Goal: Find specific page/section

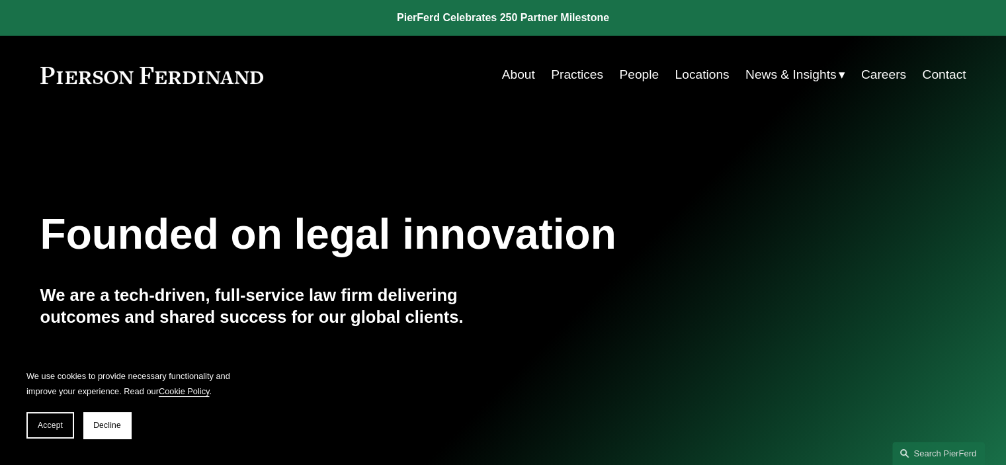
click at [635, 73] on link "People" at bounding box center [639, 74] width 40 height 25
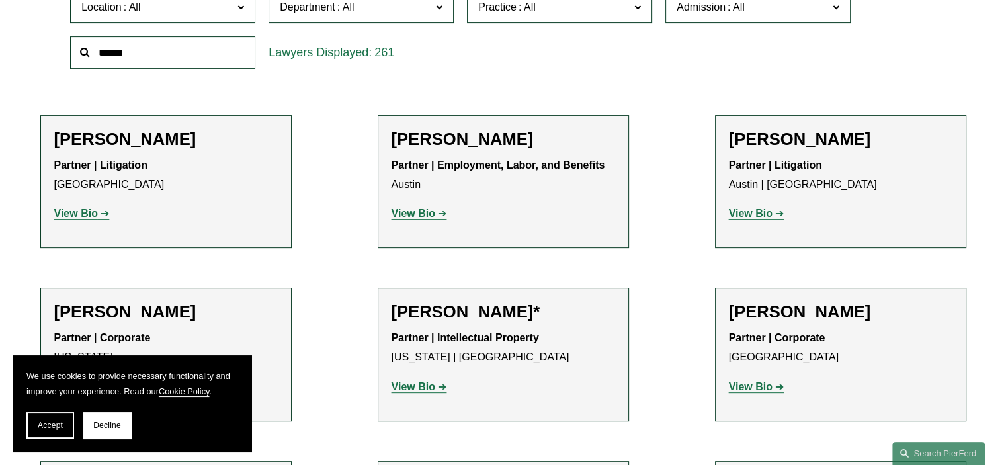
scroll to position [497, 0]
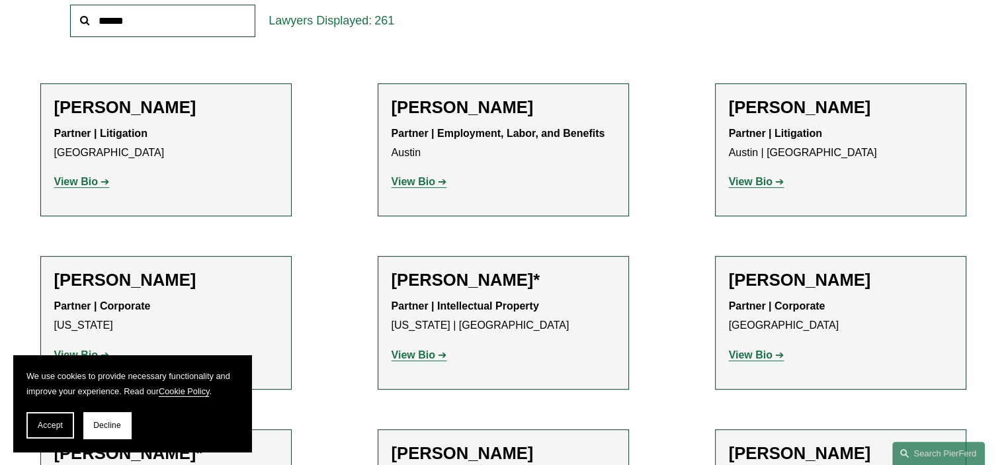
click at [91, 181] on strong "View Bio" at bounding box center [76, 181] width 44 height 11
